Goal: Task Accomplishment & Management: Use online tool/utility

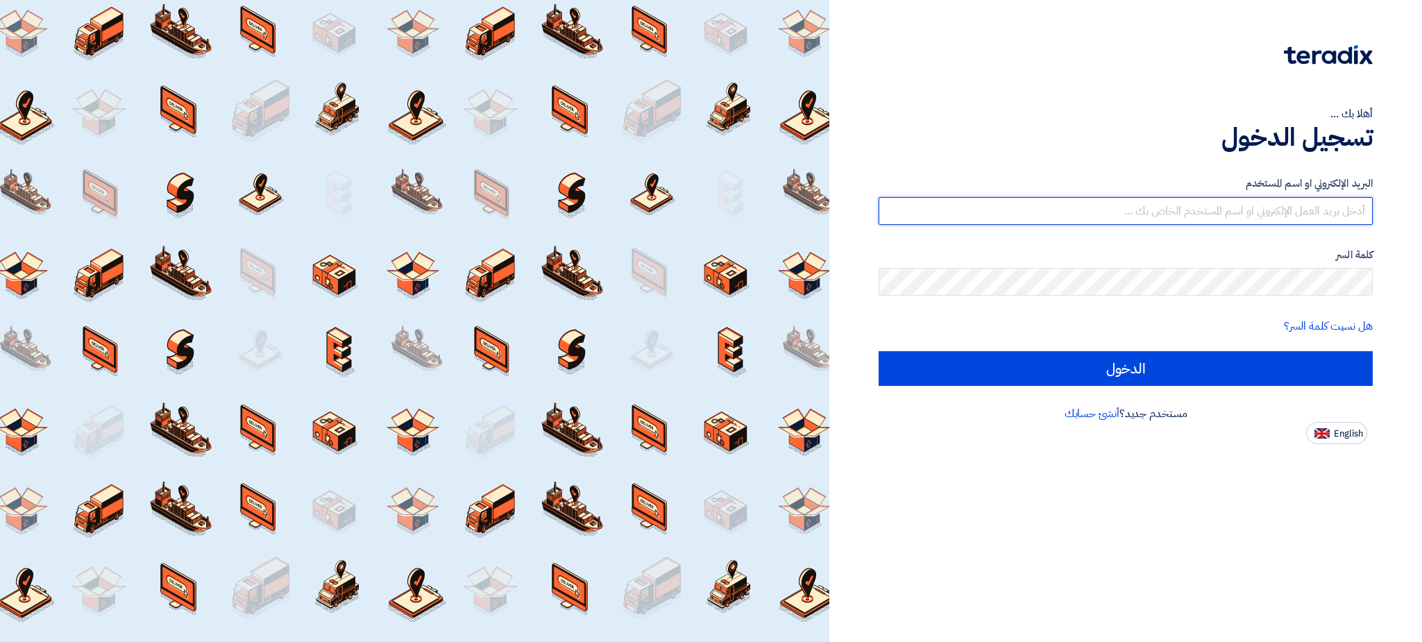
click at [1293, 206] on input "text" at bounding box center [1125, 211] width 494 height 28
type input "C"
click at [1214, 217] on input "text" at bounding box center [1125, 211] width 494 height 28
paste input "[EMAIL_ADDRESS][DOMAIN_NAME]"
type input "[EMAIL_ADDRESS][DOMAIN_NAME]"
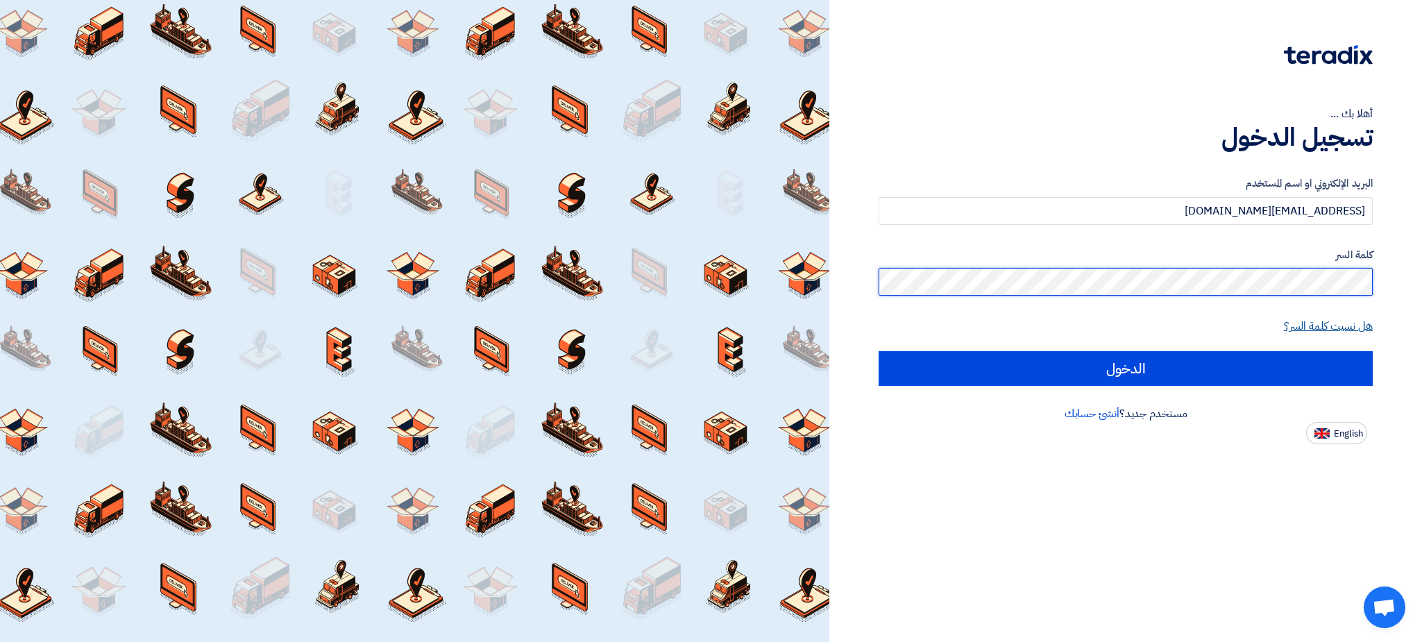
click at [878, 351] on input "الدخول" at bounding box center [1125, 368] width 494 height 35
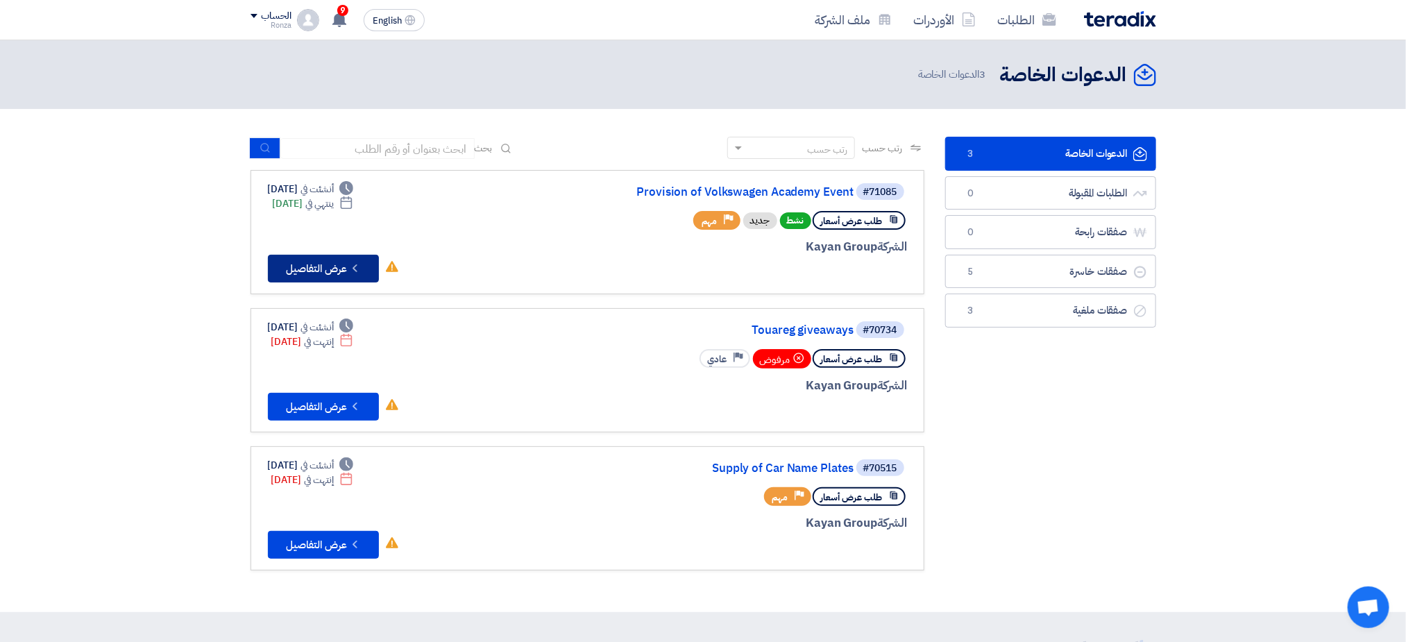
click at [317, 263] on button "Check details عرض التفاصيل" at bounding box center [323, 269] width 111 height 28
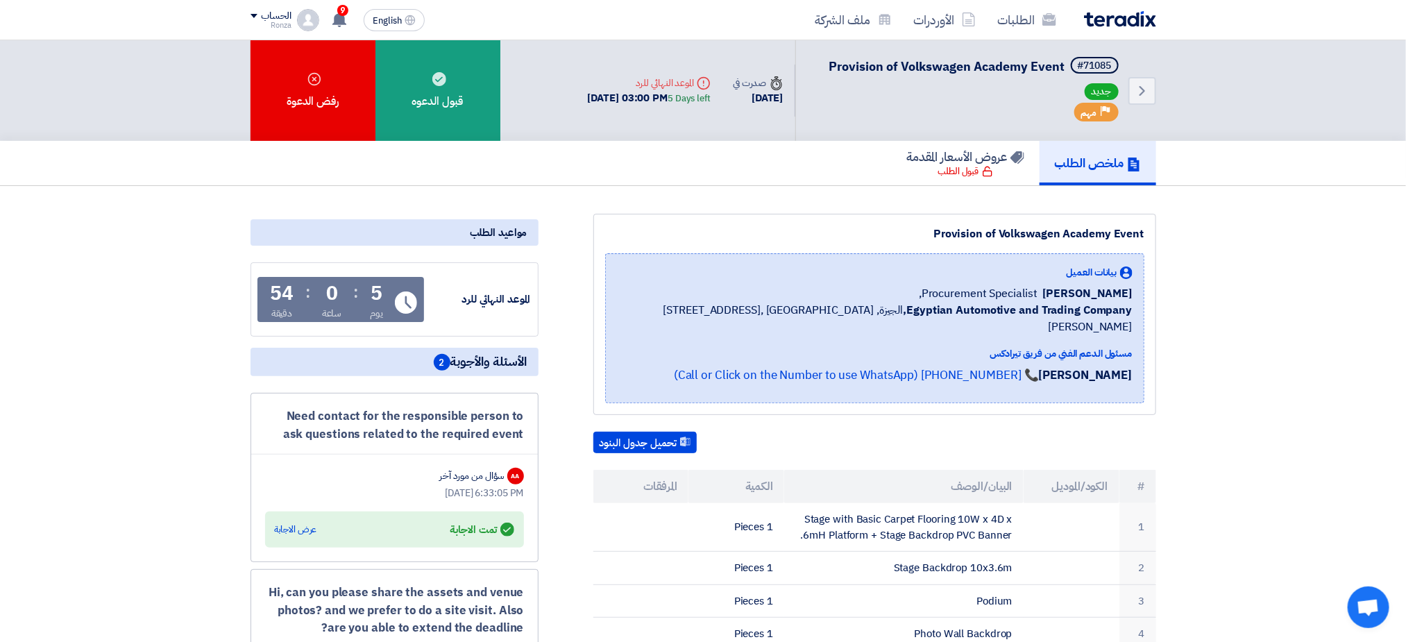
click at [330, 525] on div "Answered تمت الاجابة عرض الاجابة" at bounding box center [394, 529] width 239 height 19
click at [290, 527] on div "عرض الاجابة" at bounding box center [296, 529] width 42 height 14
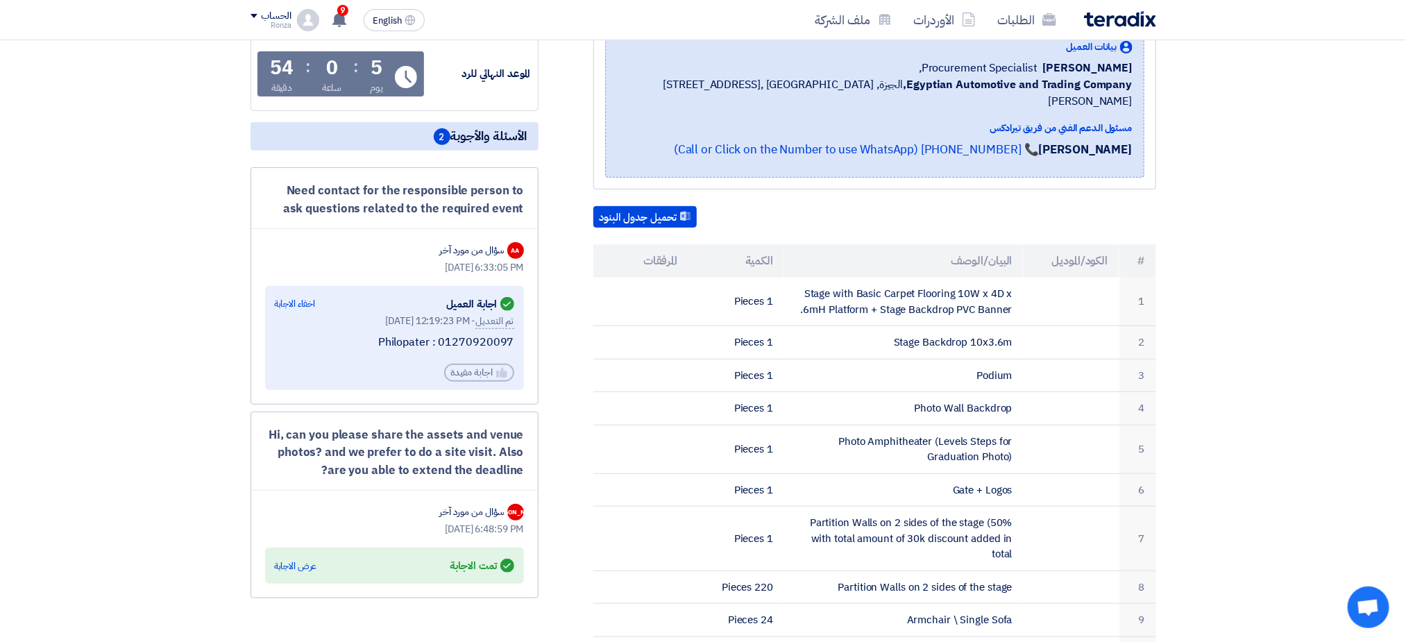
scroll to position [312, 0]
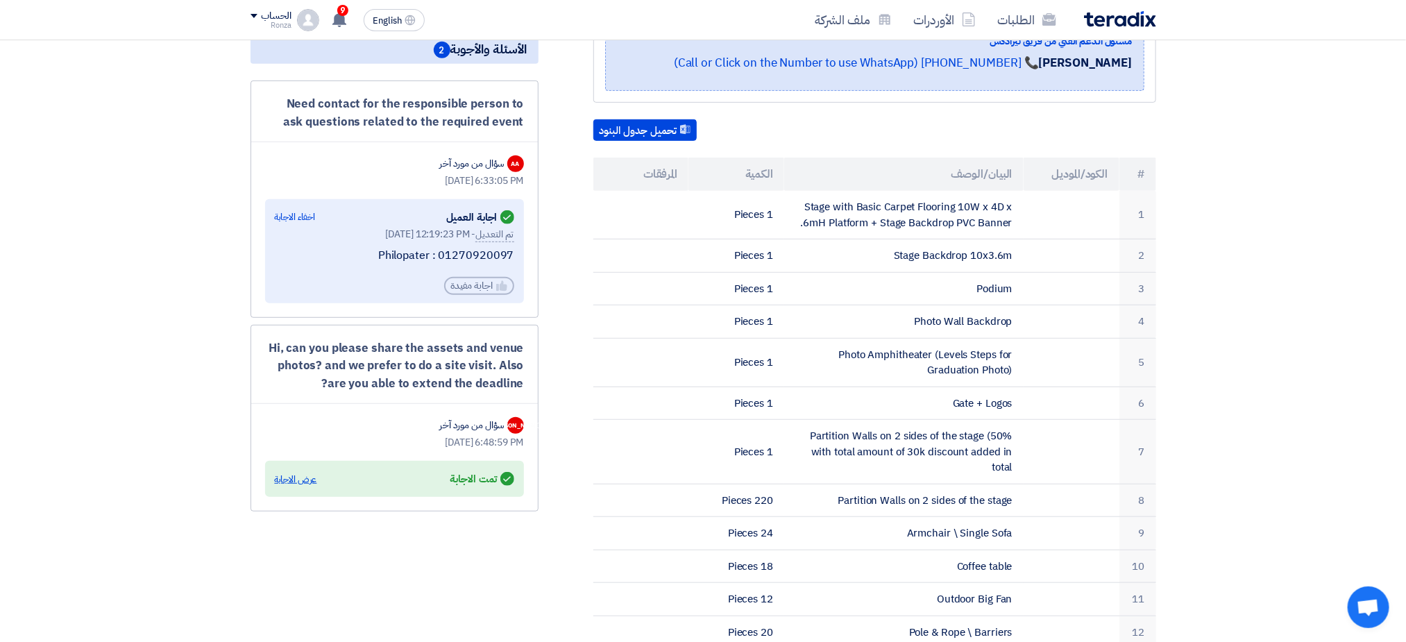
click at [296, 477] on div "عرض الاجابة" at bounding box center [296, 480] width 42 height 14
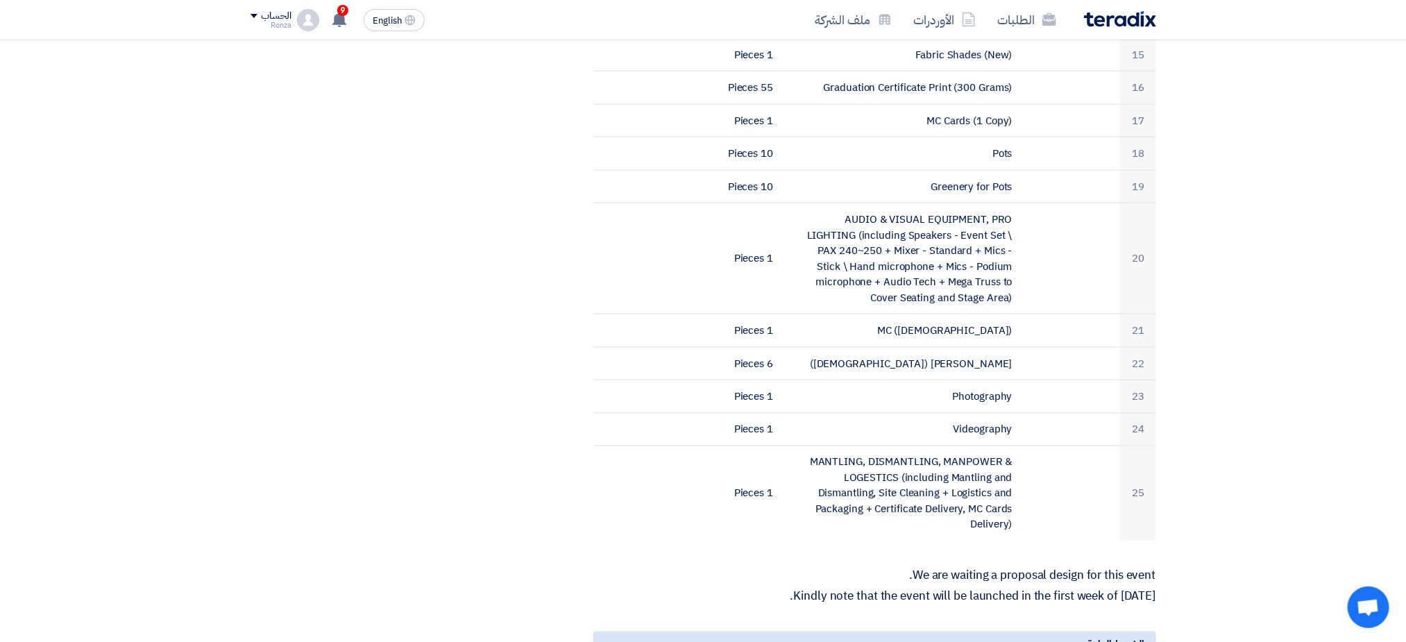
scroll to position [1041, 0]
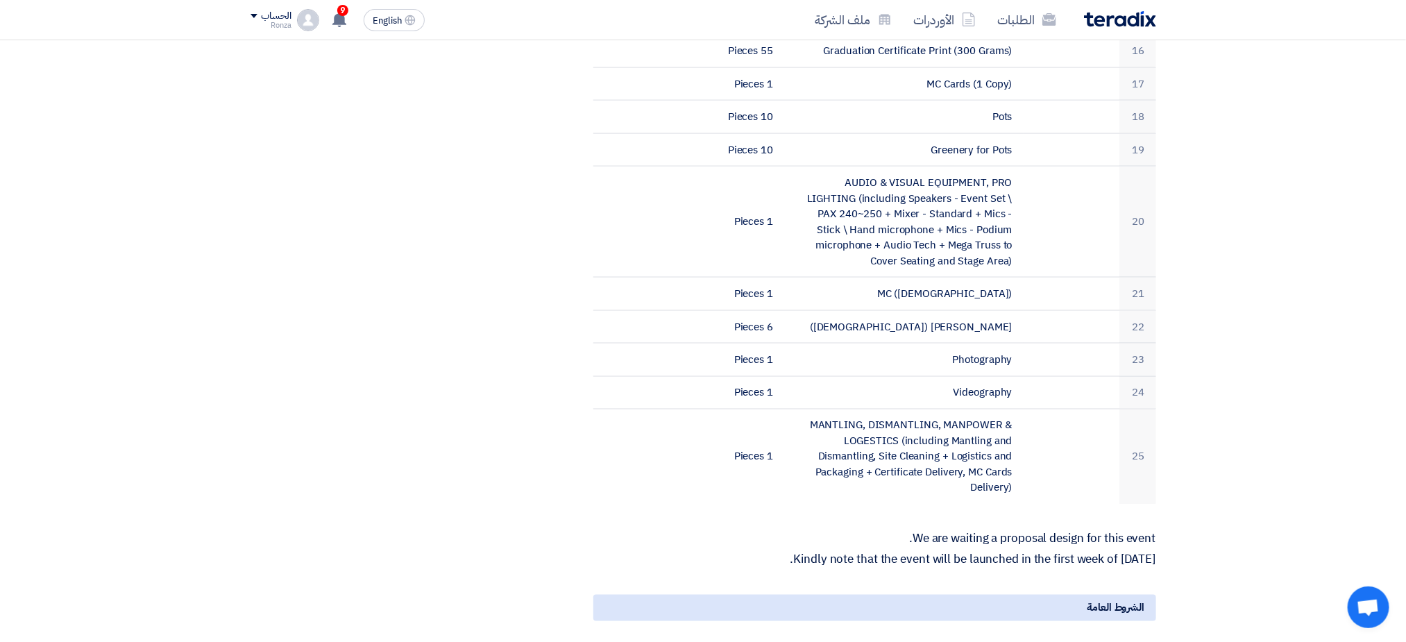
drag, startPoint x: 1176, startPoint y: 450, endPoint x: 1176, endPoint y: 48, distance: 402.5
click at [1176, 48] on section "Provision of Volkswagen Academy Event بيانات العميل [PERSON_NAME] Procurement S…" at bounding box center [703, 130] width 1406 height 1970
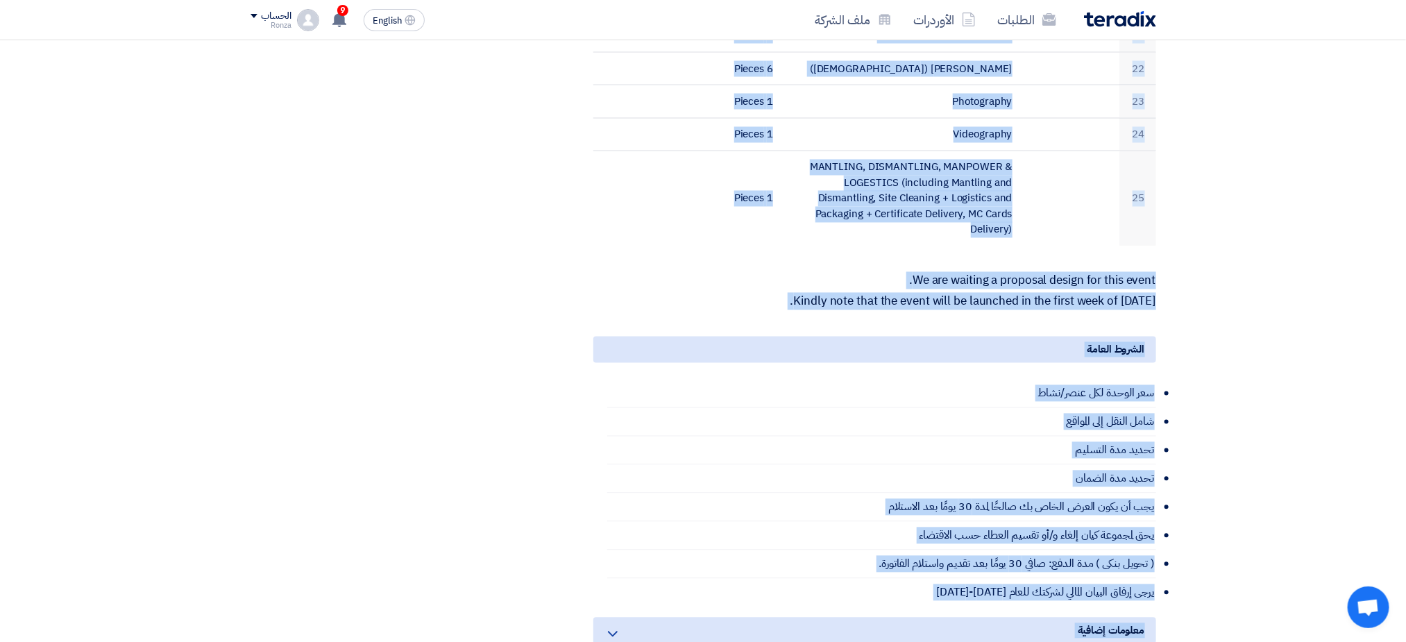
scroll to position [1327, 0]
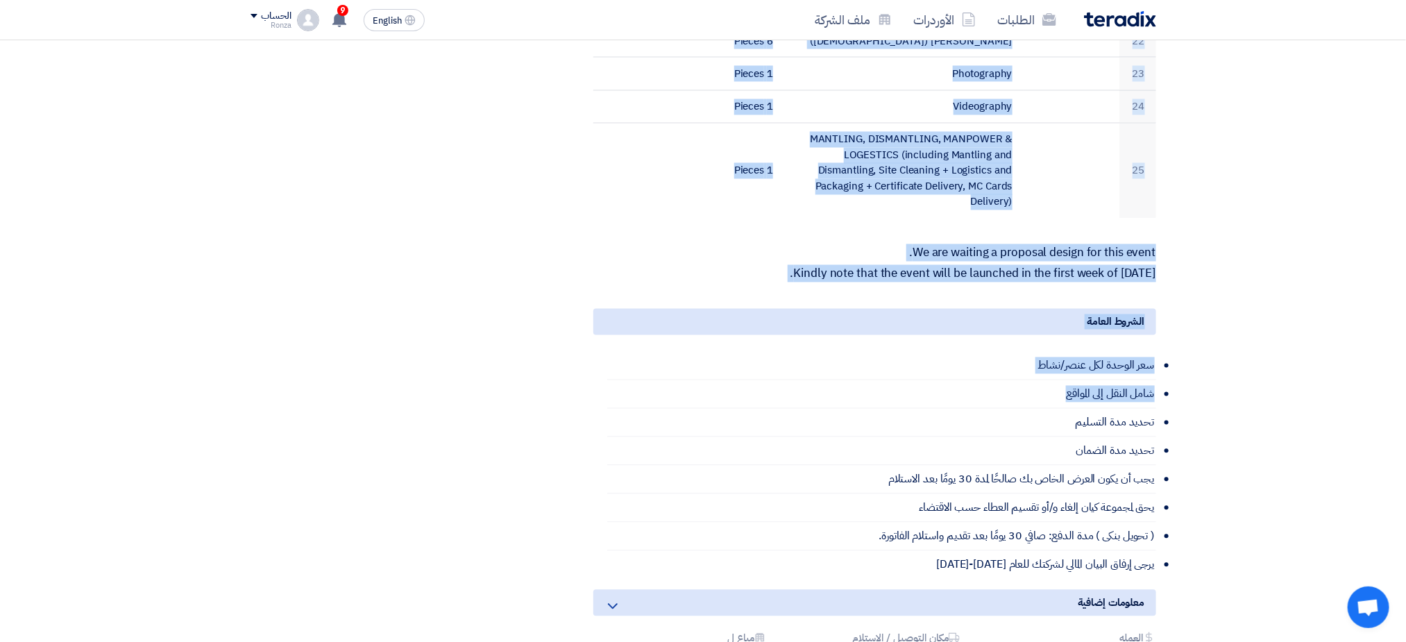
drag, startPoint x: 1035, startPoint y: 107, endPoint x: 960, endPoint y: 396, distance: 298.7
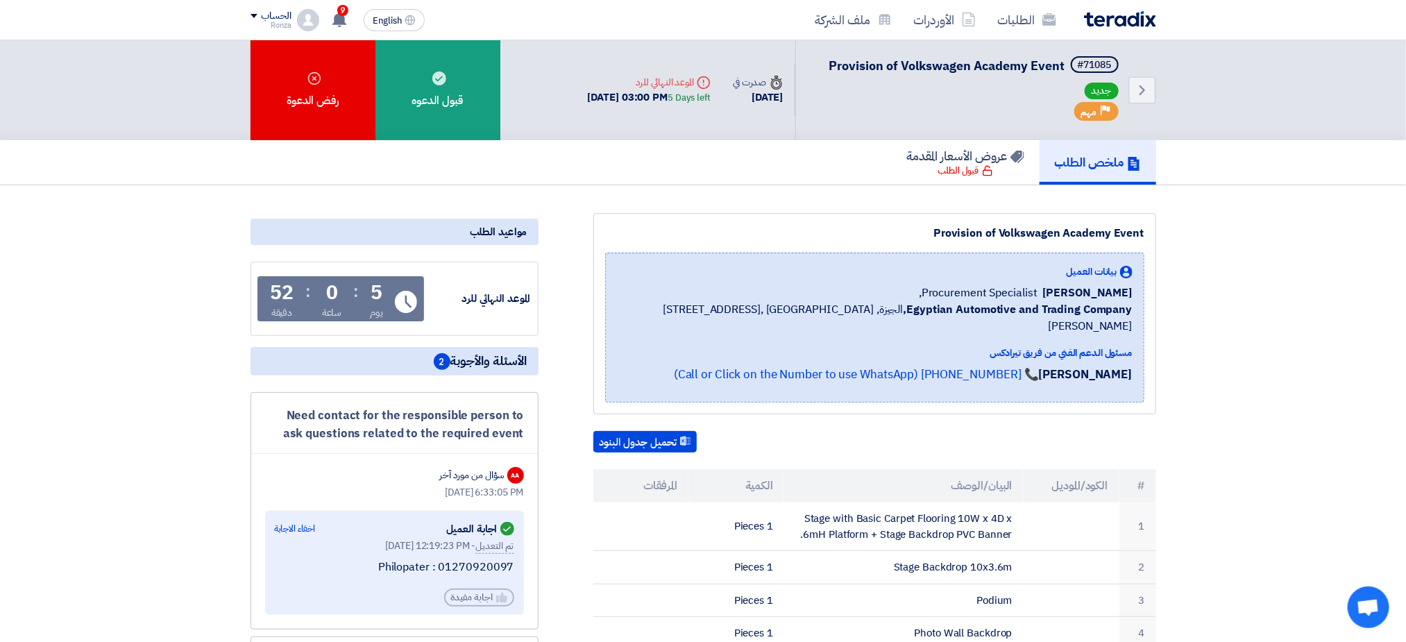
scroll to position [0, 0]
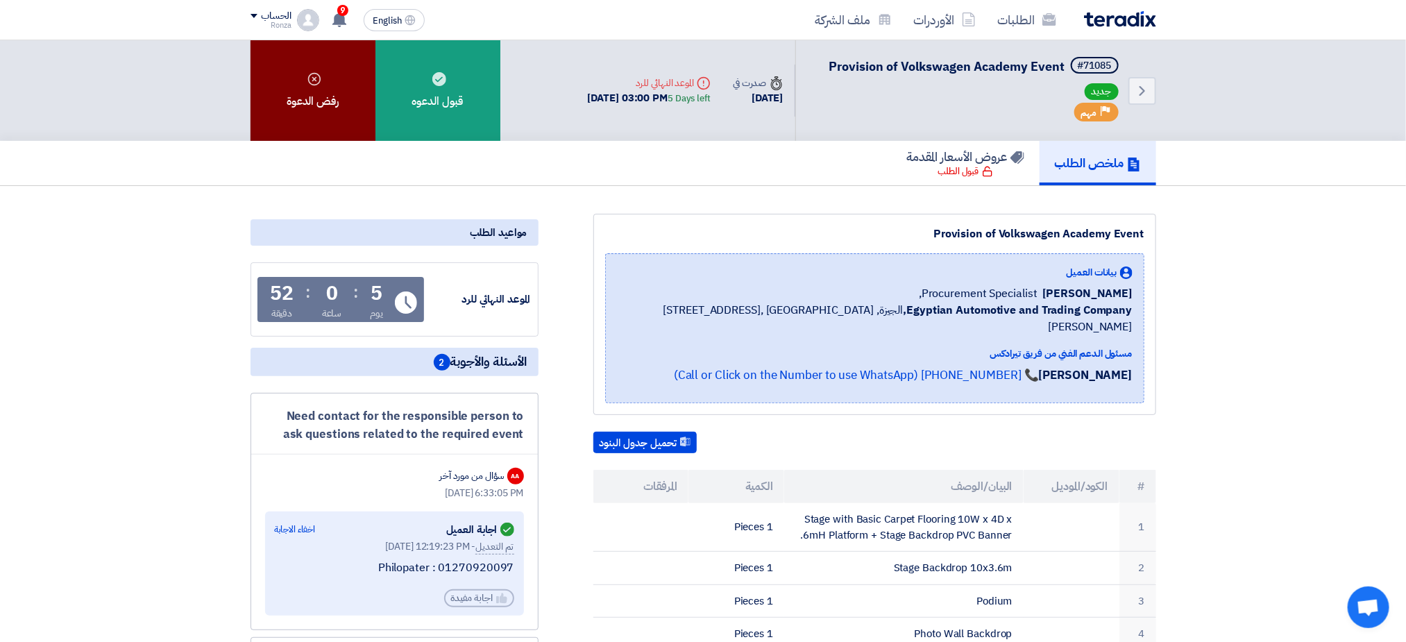
click at [311, 79] on icon at bounding box center [314, 79] width 14 height 14
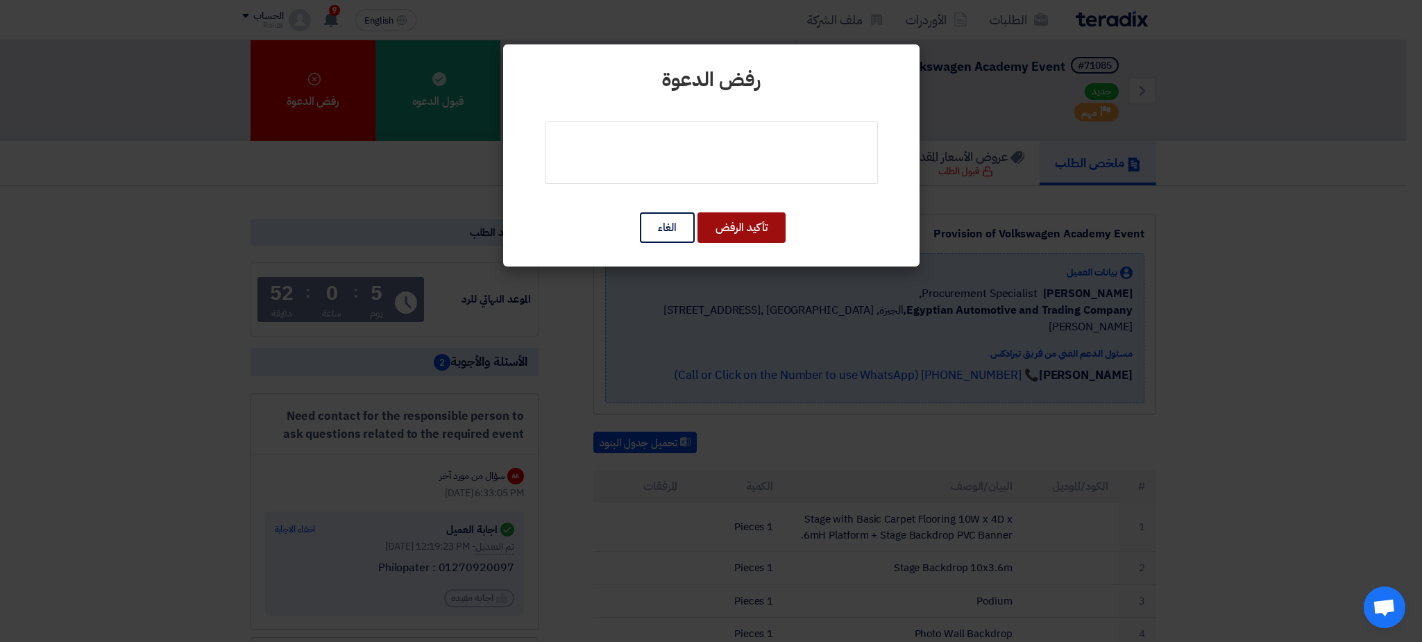
click at [758, 231] on button "تأكيد الرفض" at bounding box center [741, 227] width 88 height 31
